Goal: Information Seeking & Learning: Learn about a topic

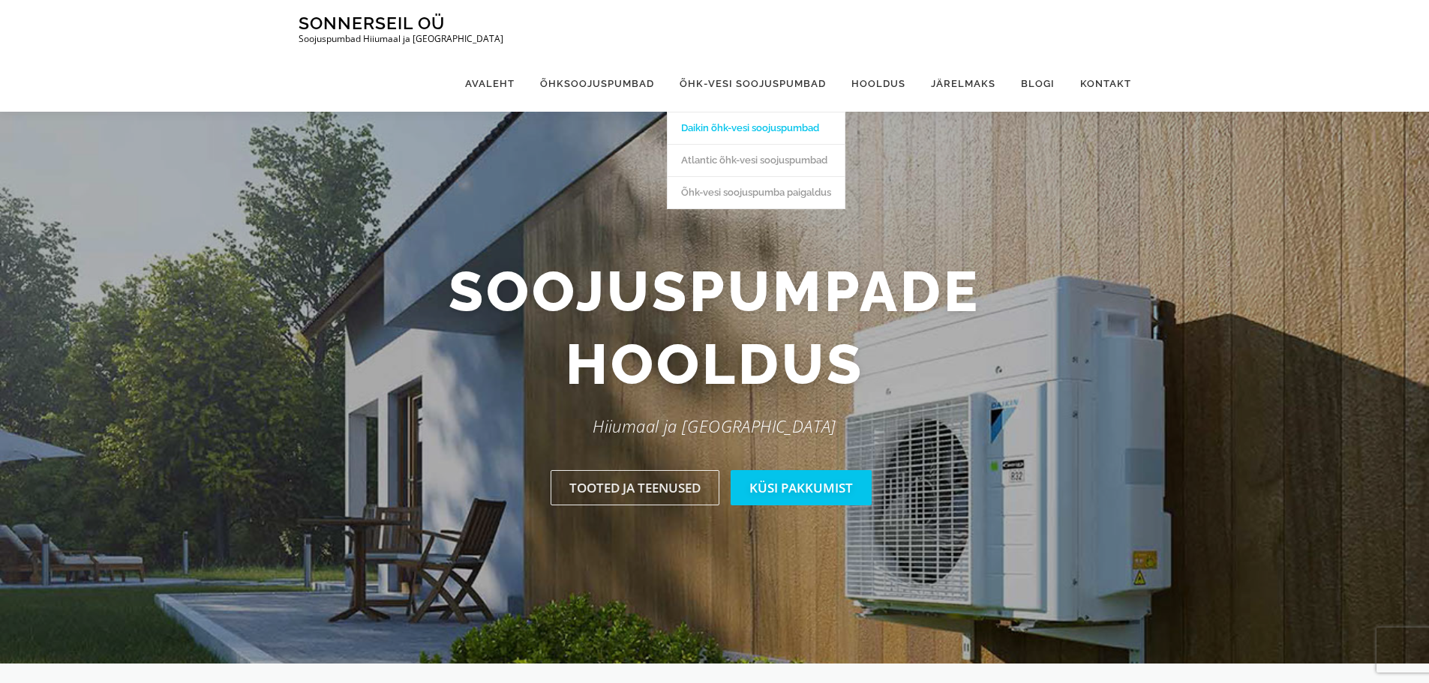
click at [770, 112] on link "Daikin õhk-vesi soojuspumbad" at bounding box center [756, 128] width 177 height 32
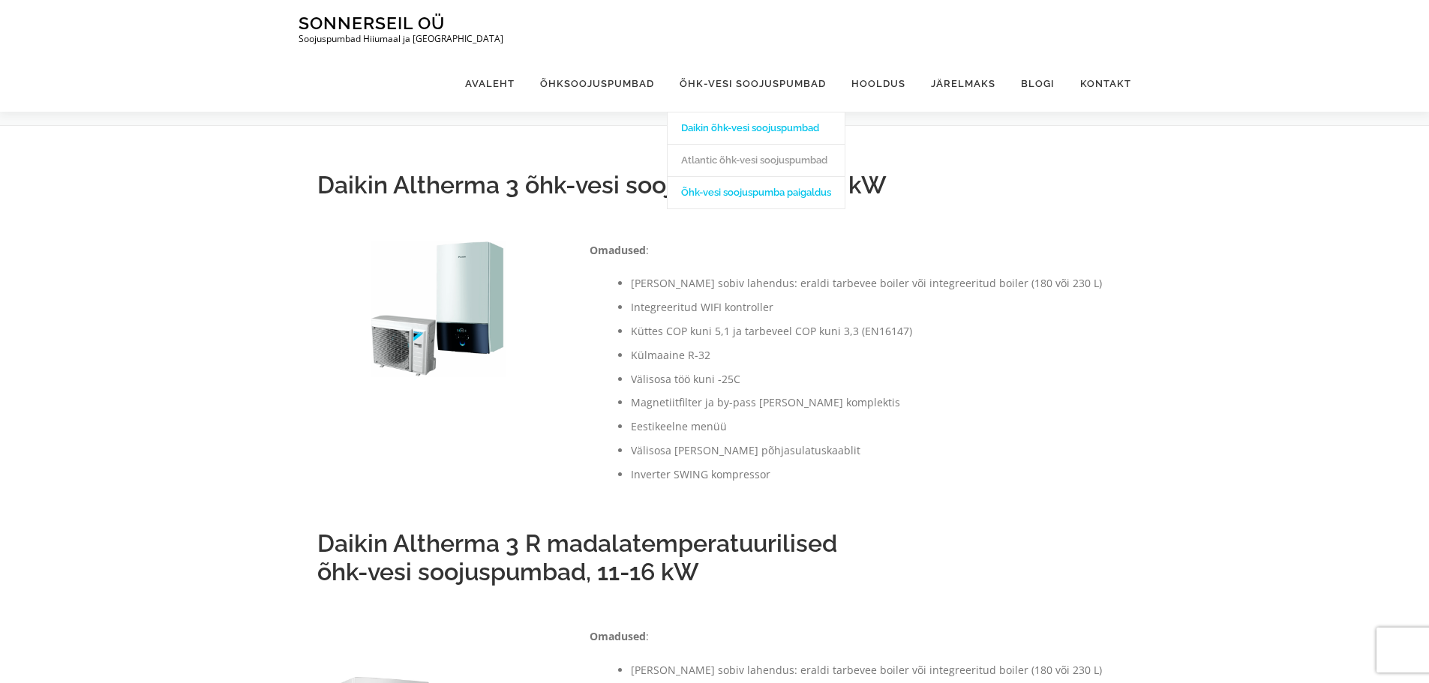
click at [773, 176] on link "Õhk-vesi soojuspumba paigaldus" at bounding box center [756, 192] width 177 height 32
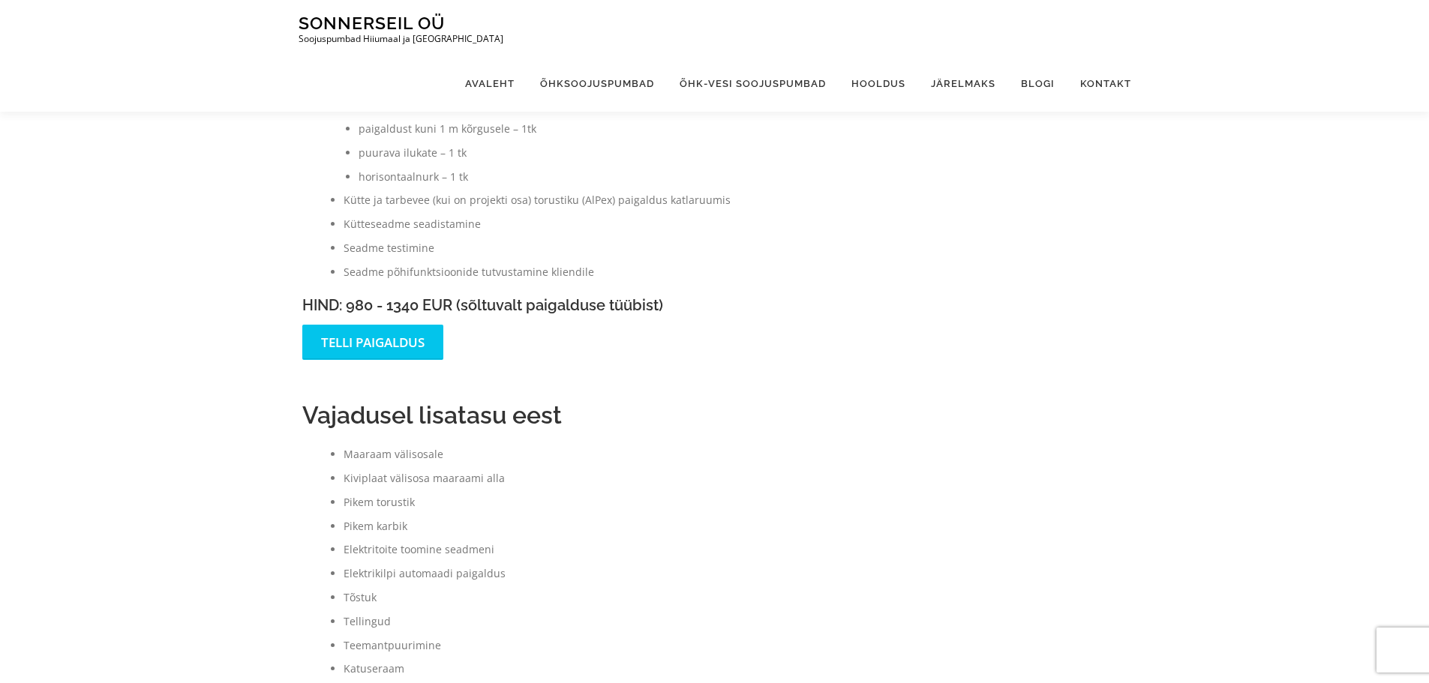
scroll to position [282, 0]
